Goal: Download file/media

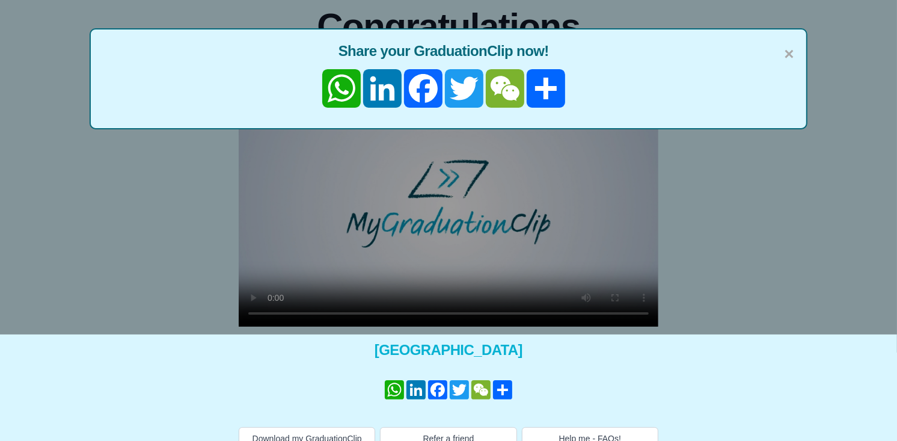
scroll to position [124, 0]
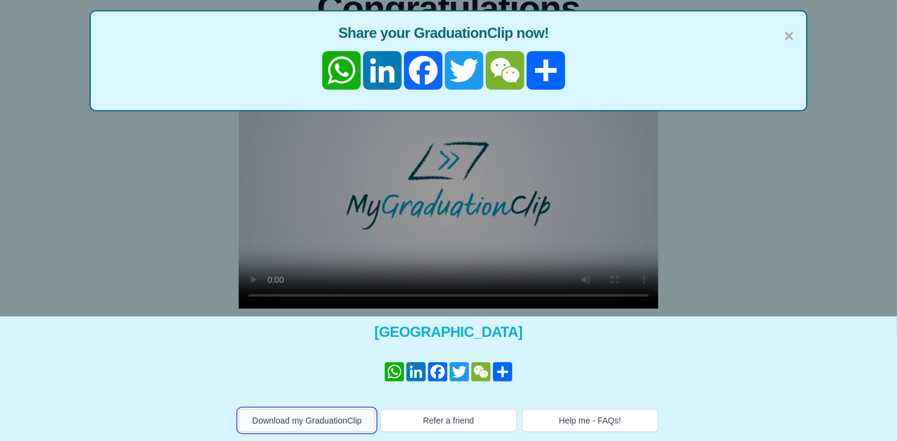
click at [304, 422] on button "Download my GraduationClip" at bounding box center [307, 420] width 137 height 23
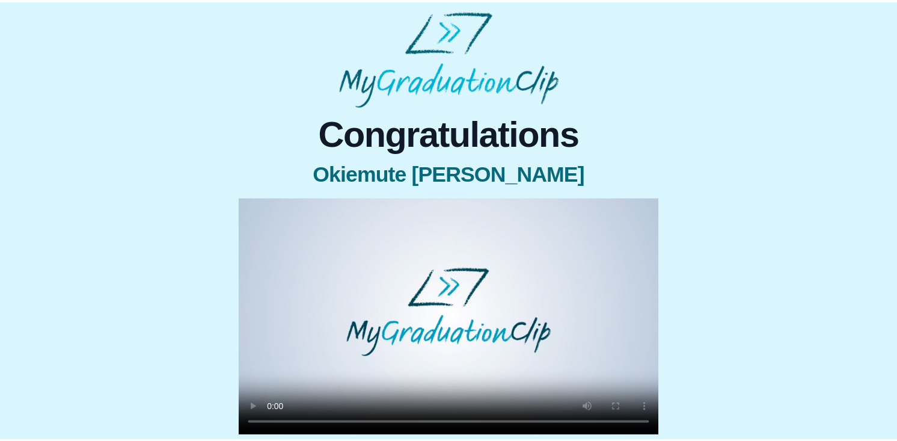
scroll to position [124, 0]
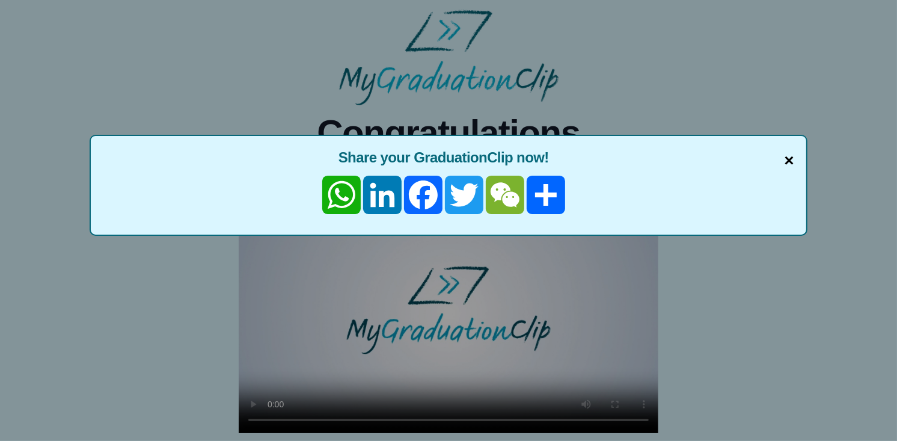
click at [791, 149] on span "×" at bounding box center [789, 160] width 10 height 25
